Goal: Transaction & Acquisition: Book appointment/travel/reservation

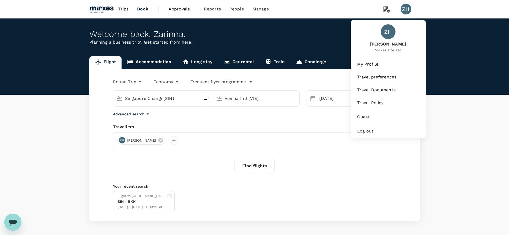
click at [409, 7] on div "ZH" at bounding box center [405, 9] width 11 height 11
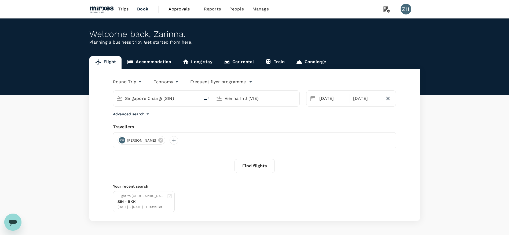
click at [109, 10] on img at bounding box center [101, 9] width 25 height 12
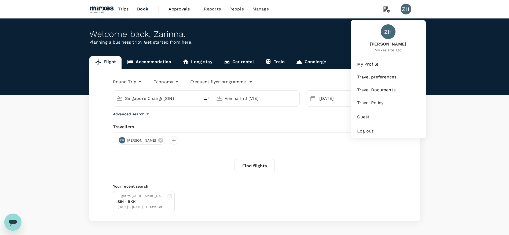
click at [403, 11] on div "ZH" at bounding box center [405, 9] width 11 height 11
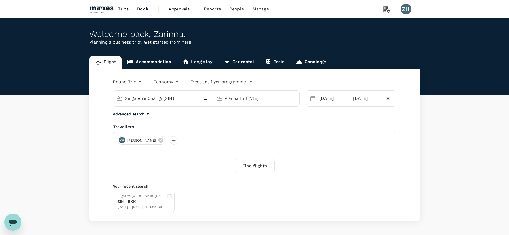
click at [403, 13] on div "ZH" at bounding box center [405, 9] width 11 height 11
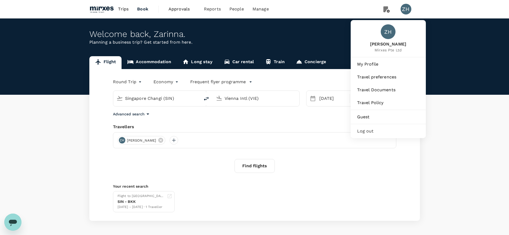
click at [376, 131] on span "Log out" at bounding box center [388, 131] width 62 height 6
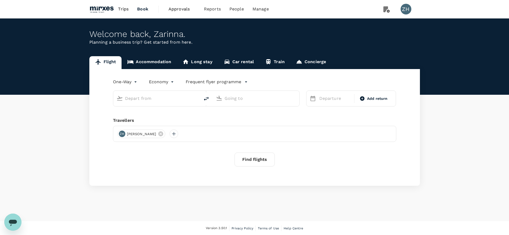
type input "roundtrip"
type input "Singapore Changi (SIN)"
type input "Vienna Intl (VIE)"
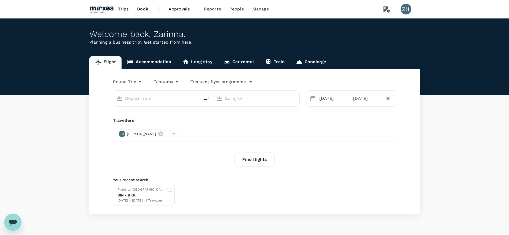
type input "Singapore Changi (SIN)"
type input "Vienna Intl (VIE)"
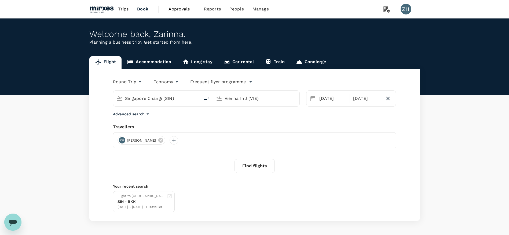
click at [292, 118] on div "Round Trip roundtrip Economy economy Frequent flyer programme Singapore Changi …" at bounding box center [254, 145] width 330 height 152
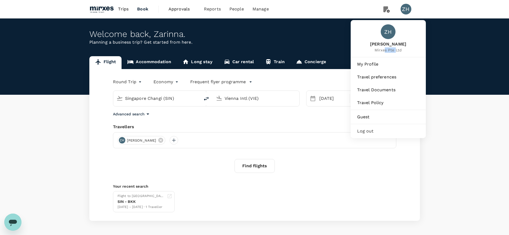
drag, startPoint x: 384, startPoint y: 52, endPoint x: 395, endPoint y: 51, distance: 11.0
click at [395, 51] on span "Mirxes Pte Ltd" at bounding box center [388, 49] width 36 height 5
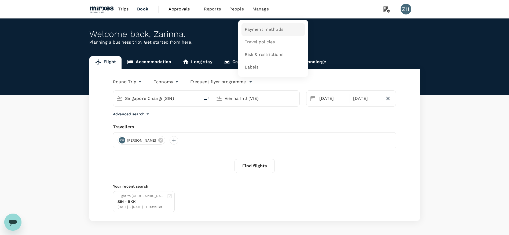
click at [265, 29] on span "Payment methods" at bounding box center [263, 30] width 39 height 6
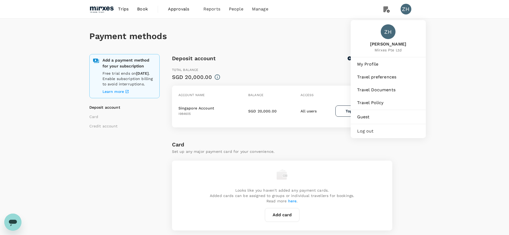
click at [393, 49] on span "Mirxes Pte Ltd" at bounding box center [388, 49] width 36 height 5
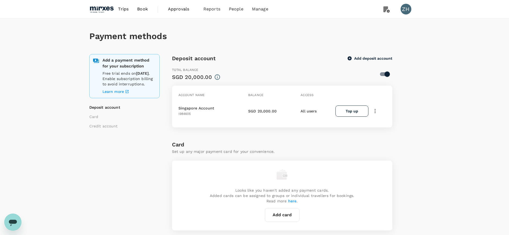
click at [103, 10] on img at bounding box center [101, 9] width 25 height 12
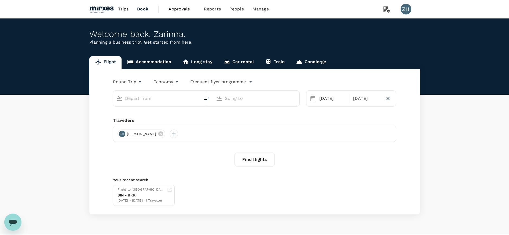
type input "Singapore Changi (SIN)"
type input "Vienna Intl (VIE)"
type input "Singapore Changi (SIN)"
type input "Vienna Intl (VIE)"
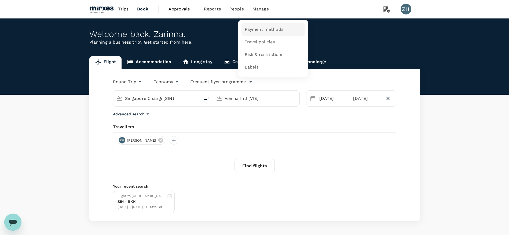
click at [255, 28] on span "Payment methods" at bounding box center [263, 30] width 39 height 6
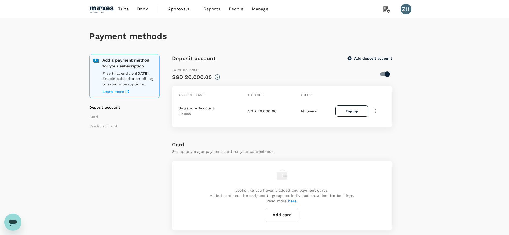
click at [97, 9] on img at bounding box center [101, 9] width 25 height 12
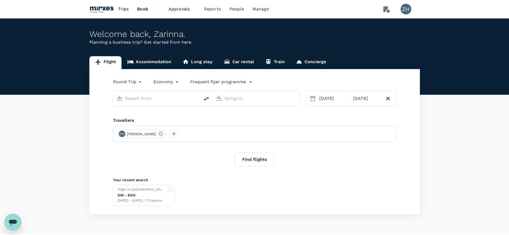
type input "Singapore Changi (SIN)"
type input "Vienna Intl (VIE)"
type input "Singapore Changi (SIN)"
type input "Vienna Intl (VIE)"
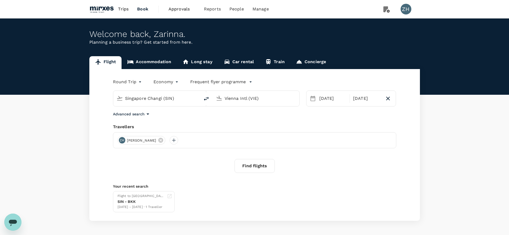
click at [437, 100] on div "Flight Accommodation Long stay Car rental Train Concierge Round Trip roundtrip …" at bounding box center [254, 138] width 509 height 165
